Goal: Information Seeking & Learning: Learn about a topic

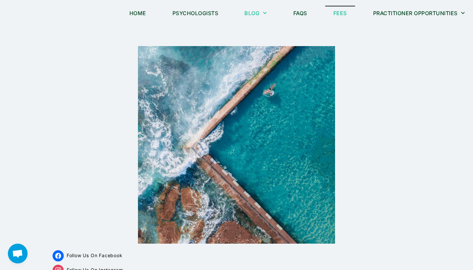
click at [342, 16] on link "Fees" at bounding box center [340, 13] width 30 height 15
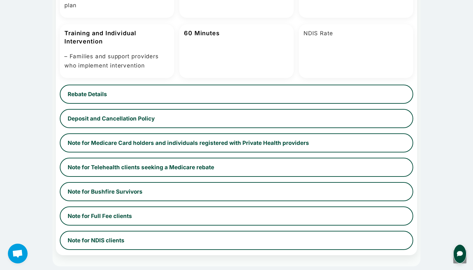
scroll to position [390, 0]
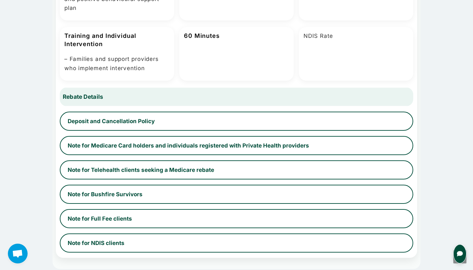
click at [266, 93] on button "Rebate Details" at bounding box center [237, 97] width 364 height 20
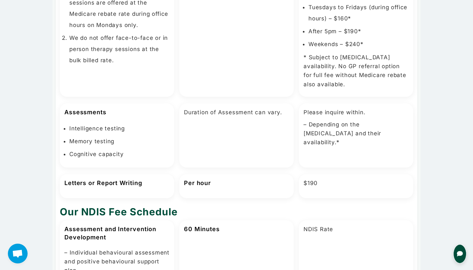
scroll to position [0, 0]
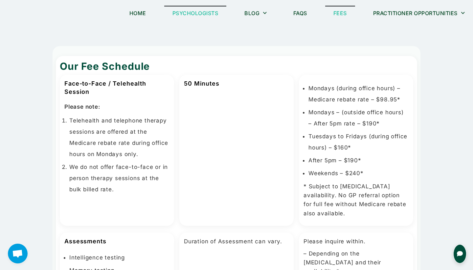
click at [192, 14] on link "Psychologists" at bounding box center [195, 13] width 62 height 15
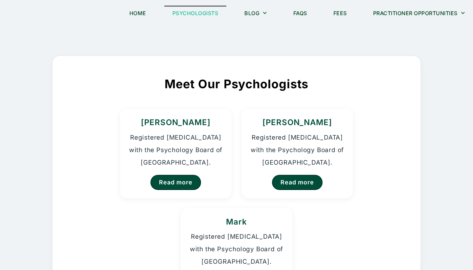
click at [378, 183] on div "Kristina Registered Psychologist with the Psychology Board of Australia. Read m…" at bounding box center [237, 202] width 320 height 188
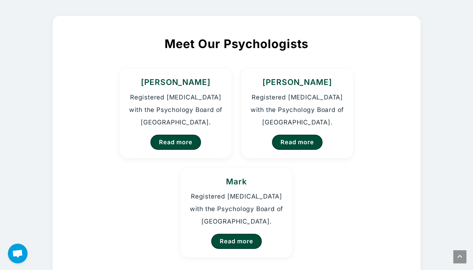
scroll to position [40, 0]
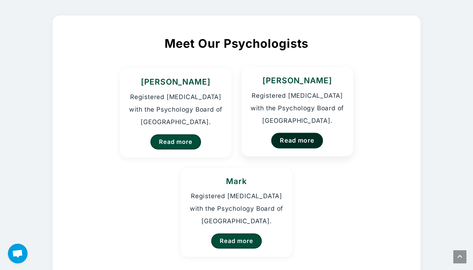
click at [303, 141] on link "Read more" at bounding box center [298, 139] width 52 height 15
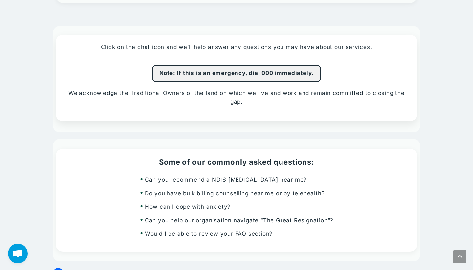
scroll to position [495, 0]
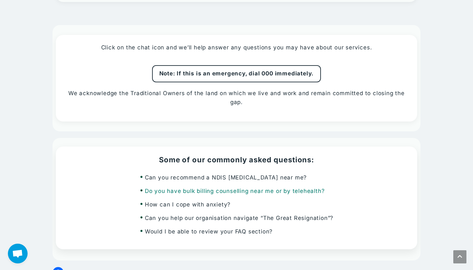
click at [225, 187] on link "Do you have bulk billing counselling near me or by telehealth?" at bounding box center [235, 190] width 180 height 7
